Goal: Find specific page/section

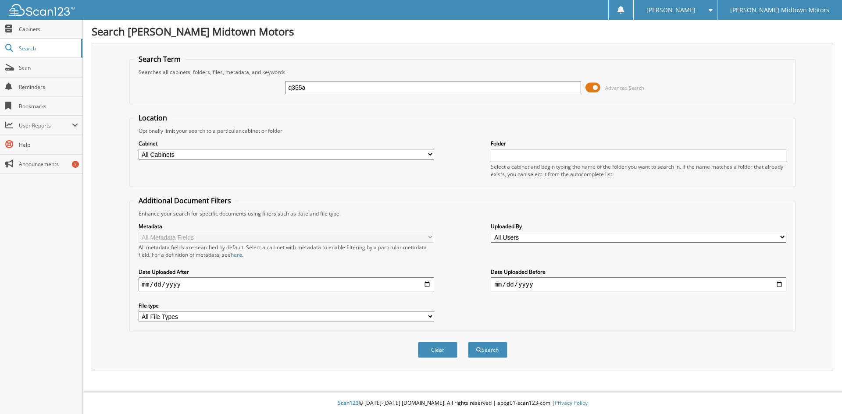
type input "q355a"
click at [468, 342] on button "Search" at bounding box center [487, 350] width 39 height 16
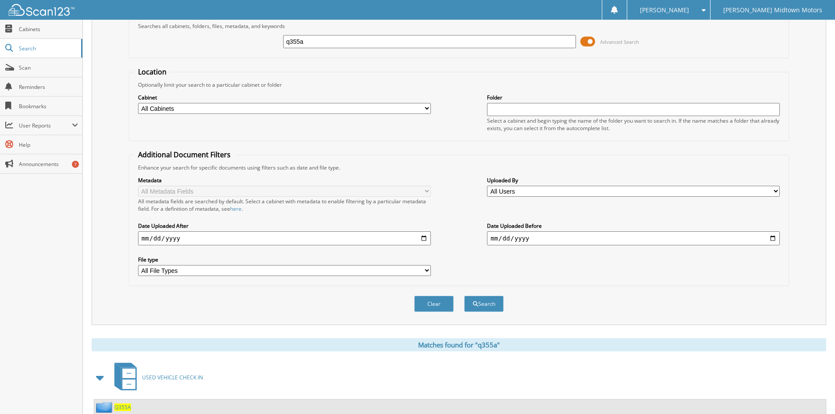
scroll to position [125, 0]
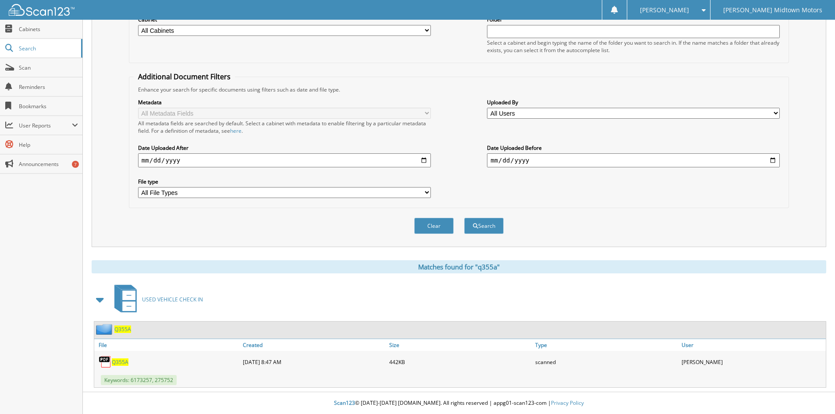
click at [115, 361] on span "Q355A" at bounding box center [120, 362] width 17 height 7
click at [445, 221] on button "Clear" at bounding box center [433, 226] width 39 height 16
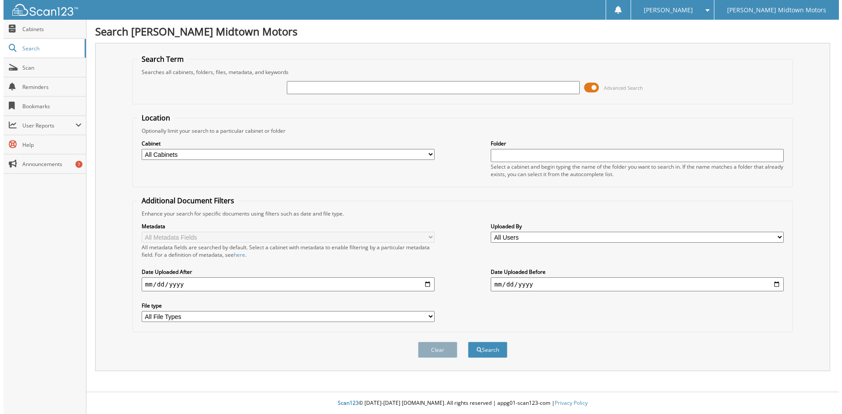
scroll to position [0, 0]
